Goal: Find specific page/section: Find specific page/section

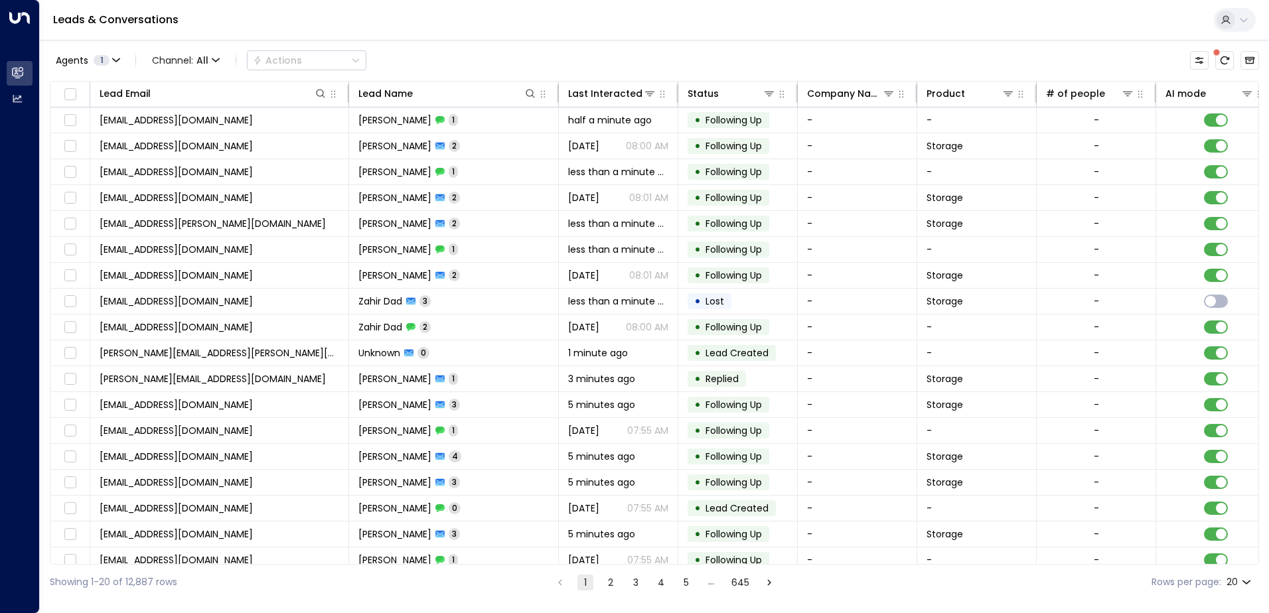
scroll to position [0, 500]
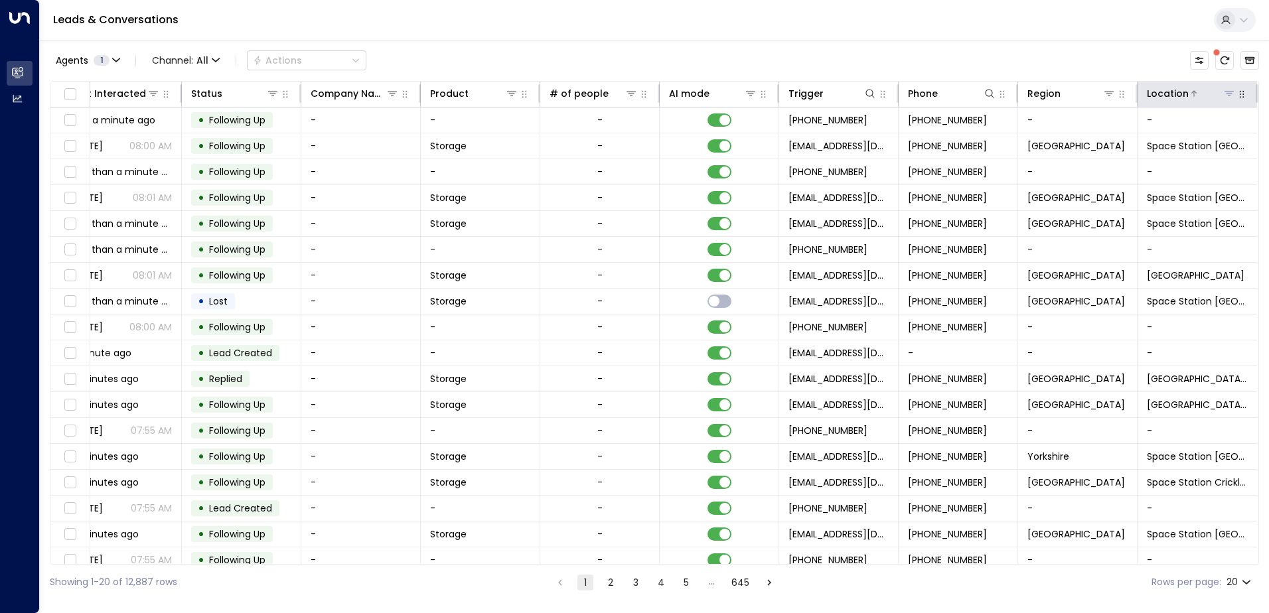
click at [1225, 95] on icon at bounding box center [1229, 93] width 11 height 11
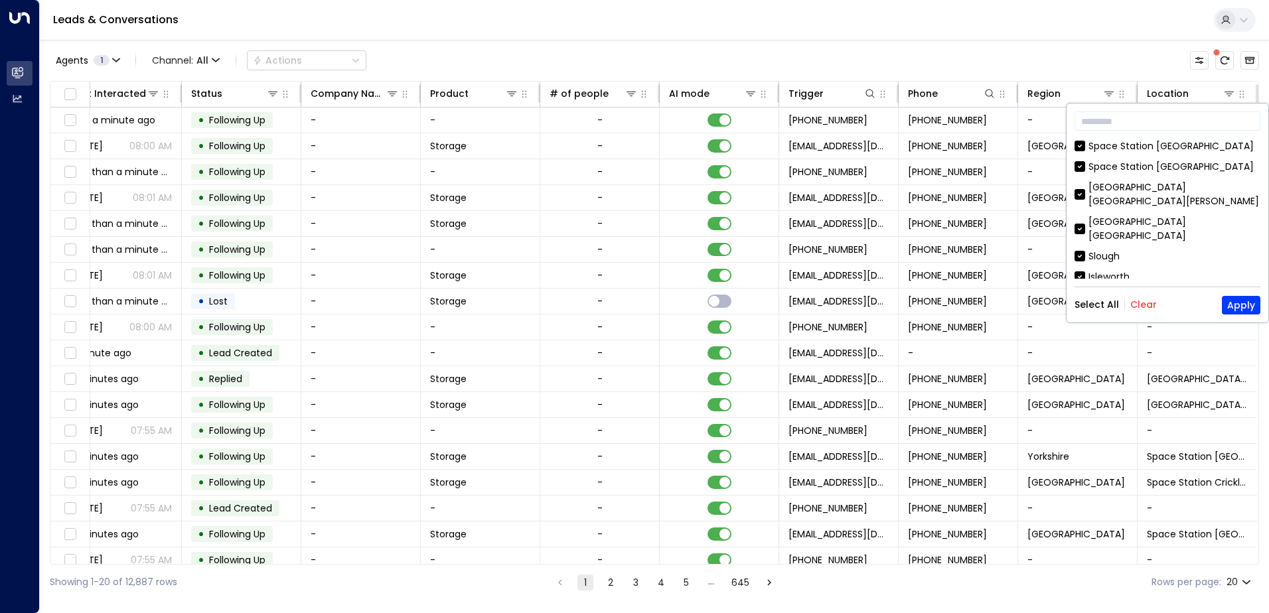
click at [1142, 301] on button "Clear" at bounding box center [1143, 304] width 27 height 11
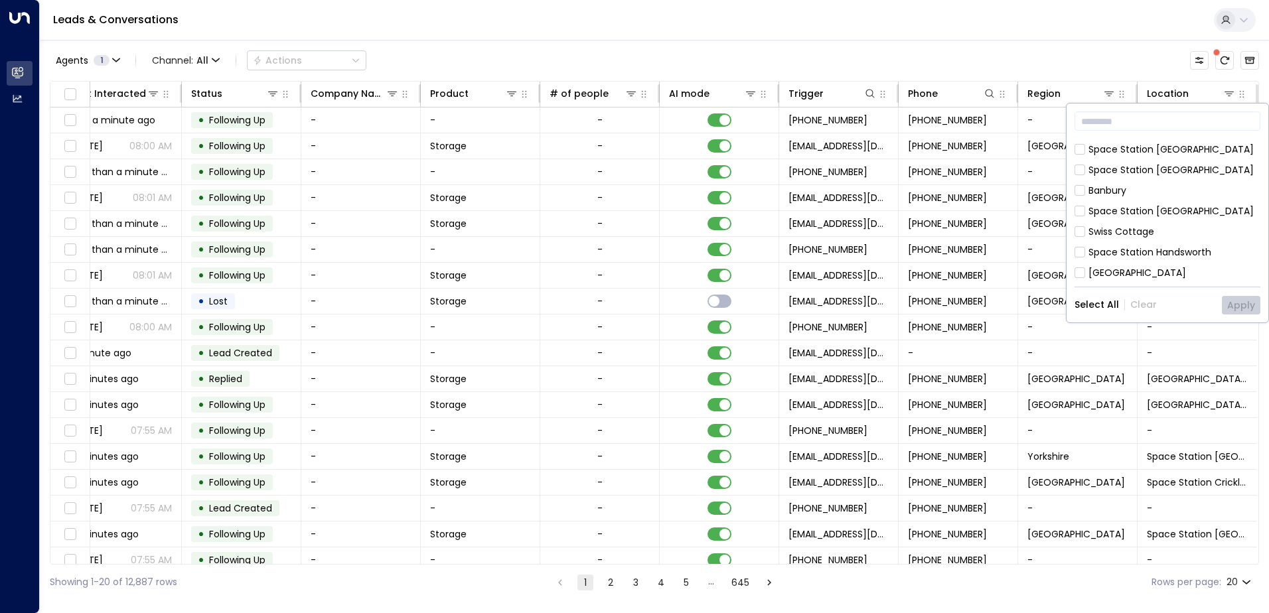
scroll to position [265, 0]
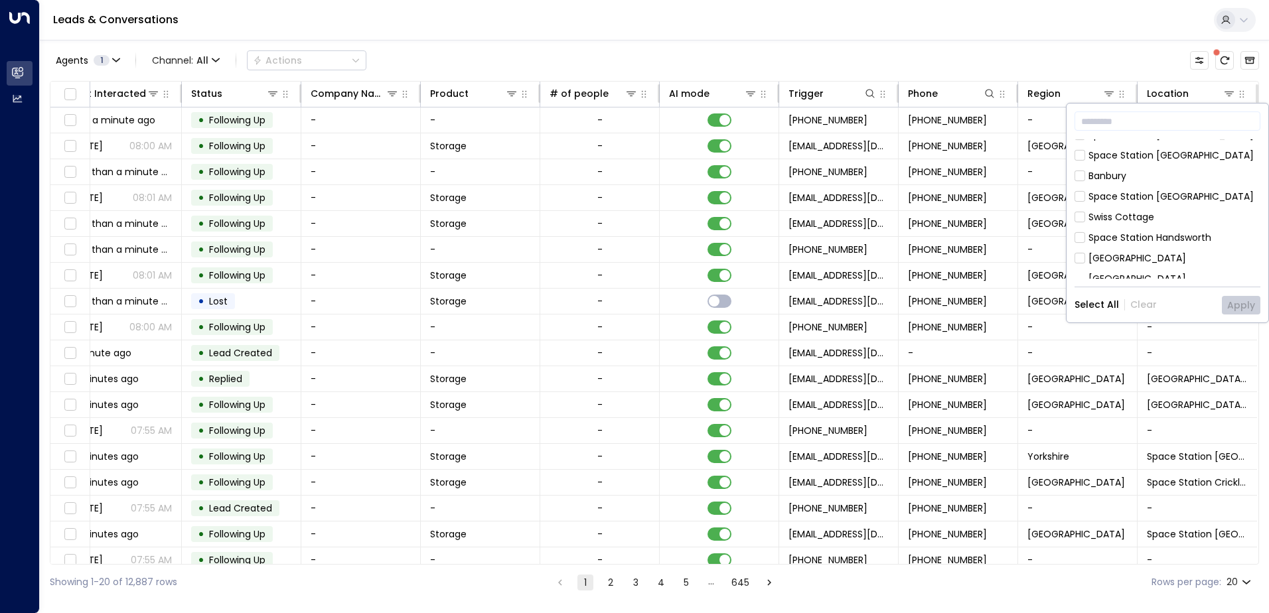
click at [1125, 252] on div "[GEOGRAPHIC_DATA]" at bounding box center [1137, 259] width 98 height 14
click at [1234, 304] on button "Apply" at bounding box center [1241, 305] width 38 height 19
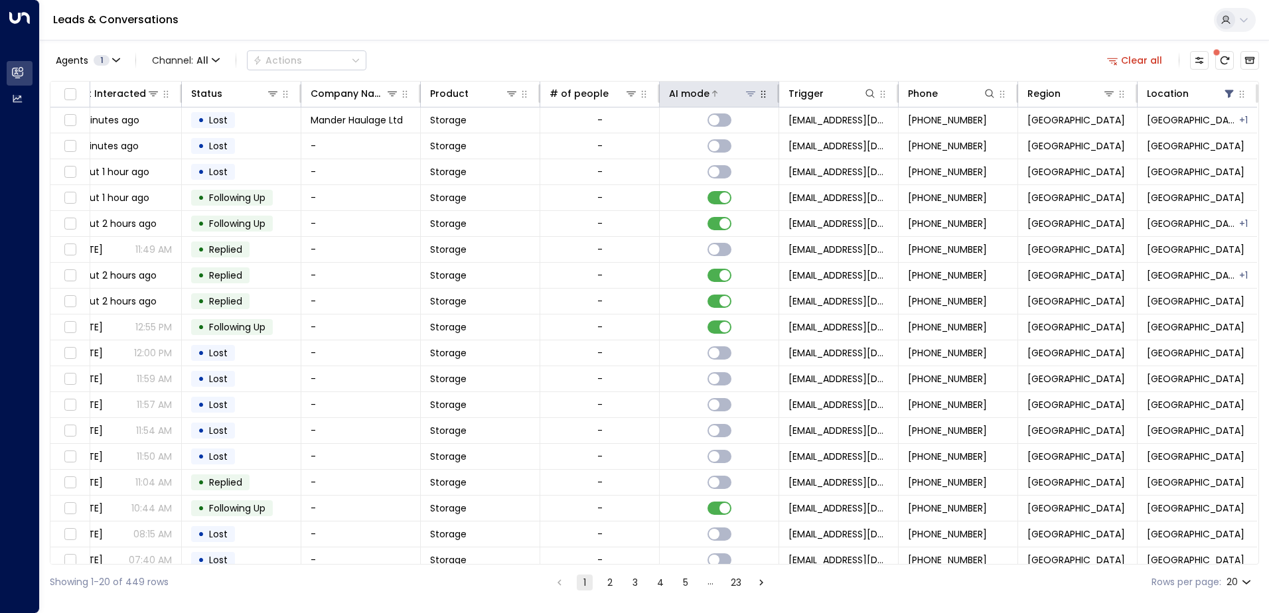
click at [749, 92] on icon at bounding box center [750, 94] width 9 height 5
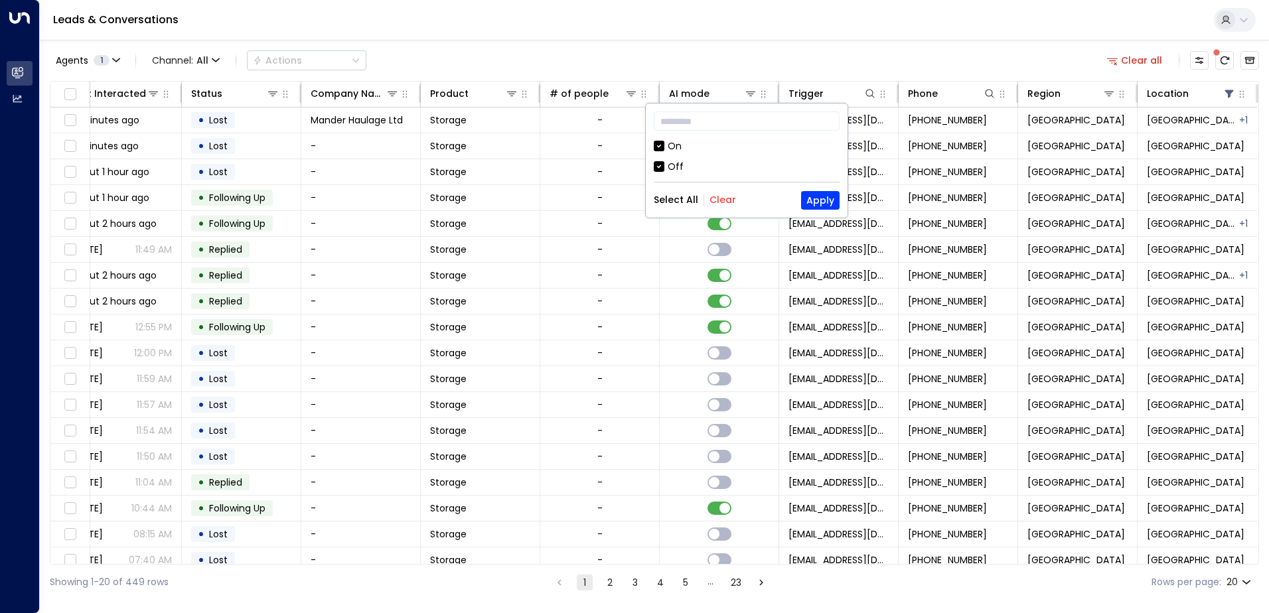
click at [678, 146] on div "On" at bounding box center [675, 146] width 14 height 14
click at [675, 164] on div "Off" at bounding box center [676, 167] width 16 height 14
click at [677, 148] on div "On" at bounding box center [675, 146] width 14 height 14
click at [818, 196] on button "Apply" at bounding box center [820, 200] width 38 height 19
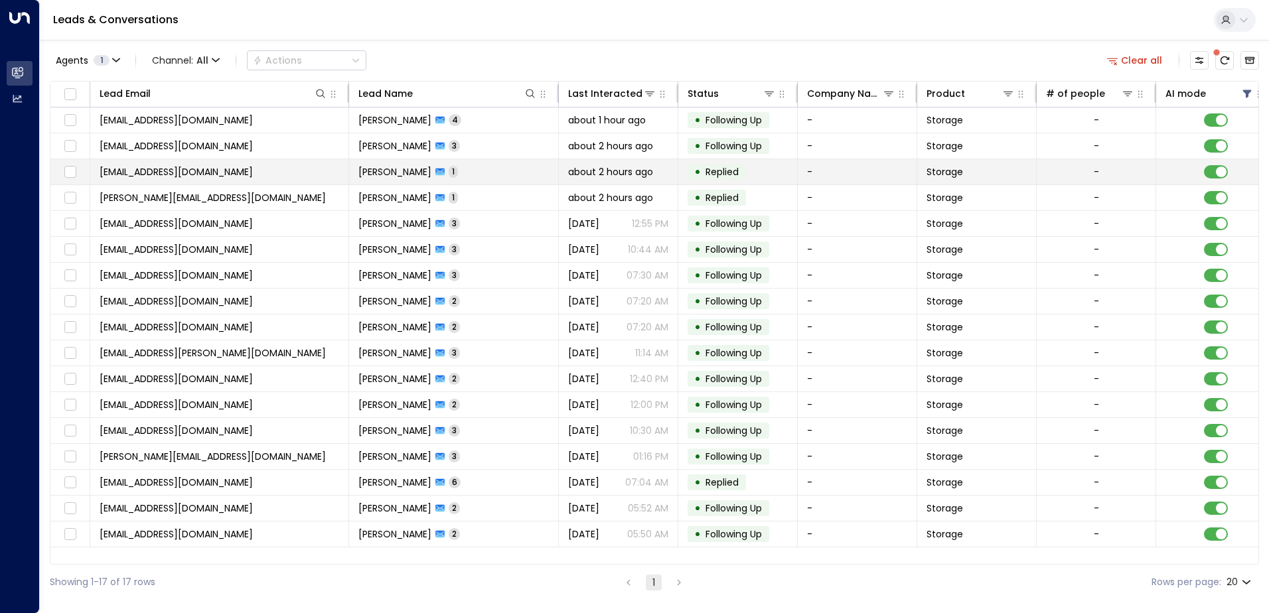
click at [1223, 165] on td at bounding box center [1215, 171] width 119 height 25
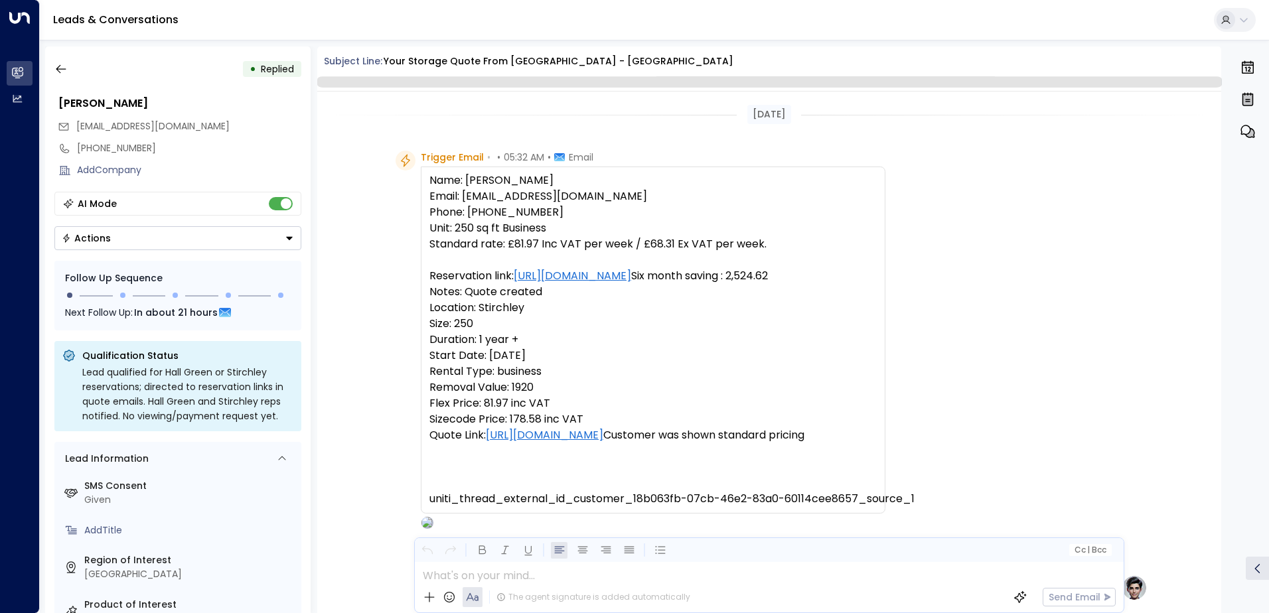
scroll to position [500, 0]
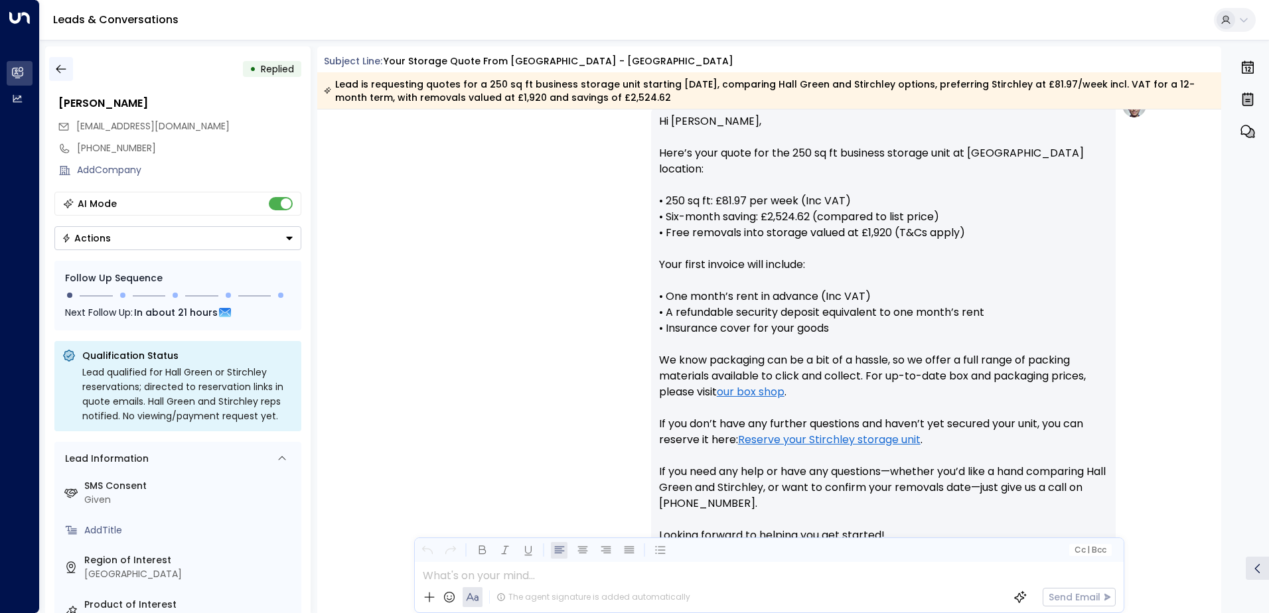
click at [66, 66] on icon "button" at bounding box center [60, 68] width 13 height 13
